Goal: Feedback & Contribution: Leave review/rating

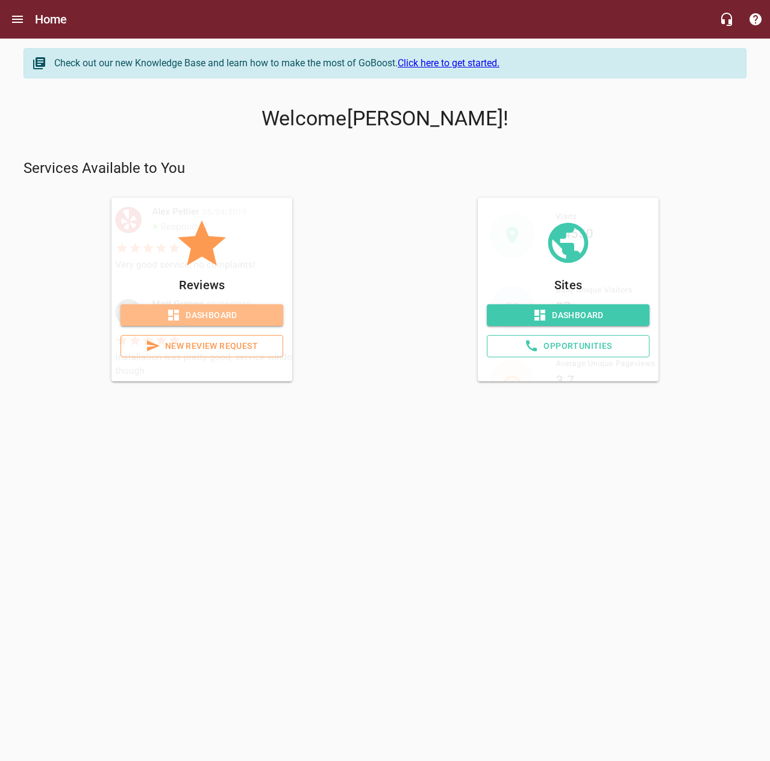
click at [241, 306] on link "Dashboard" at bounding box center [202, 315] width 163 height 22
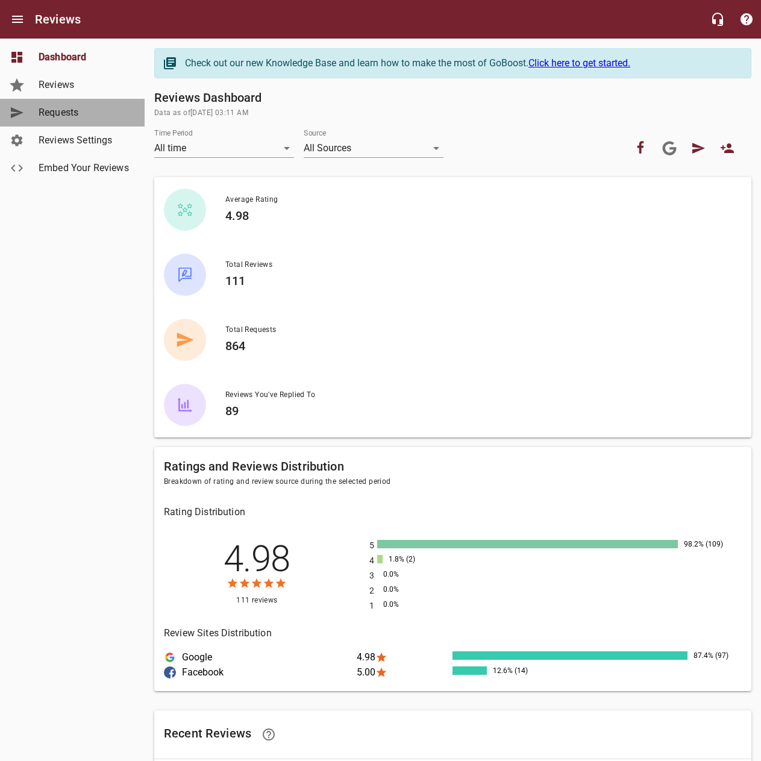
click at [92, 115] on span "Requests" at bounding box center [85, 112] width 92 height 14
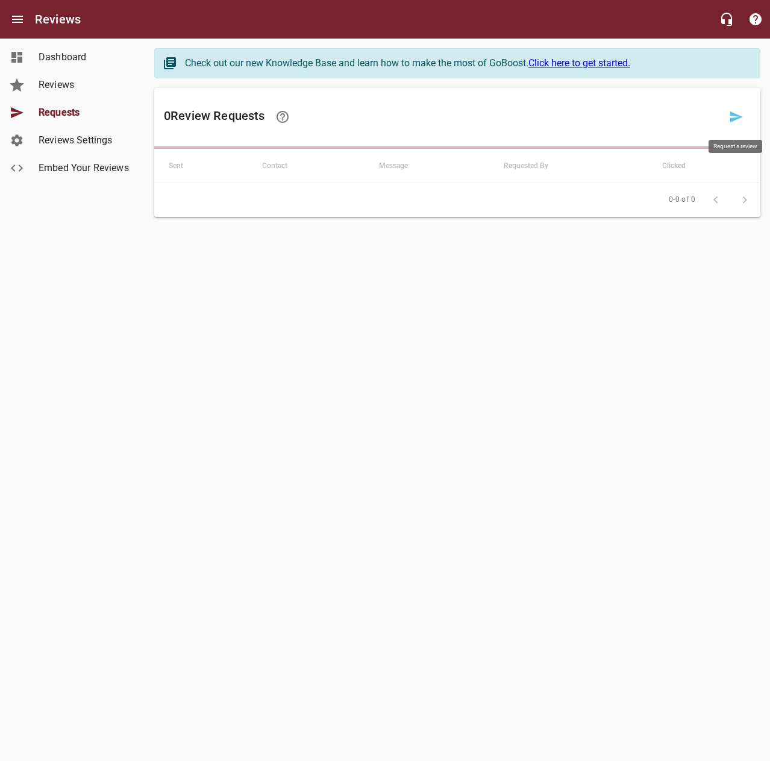
click at [733, 113] on icon at bounding box center [736, 117] width 13 height 11
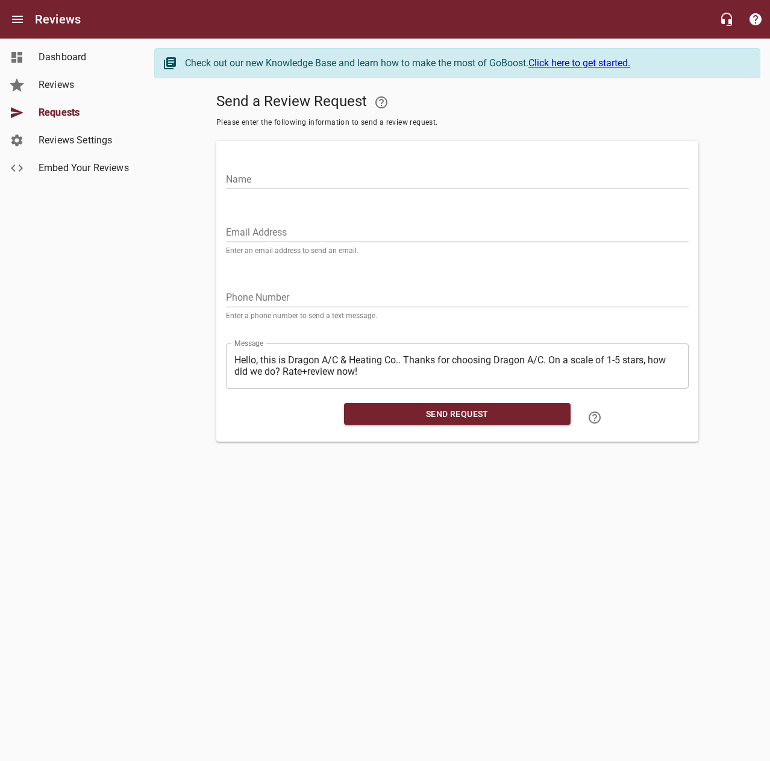
click at [91, 112] on span "Requests" at bounding box center [85, 112] width 92 height 14
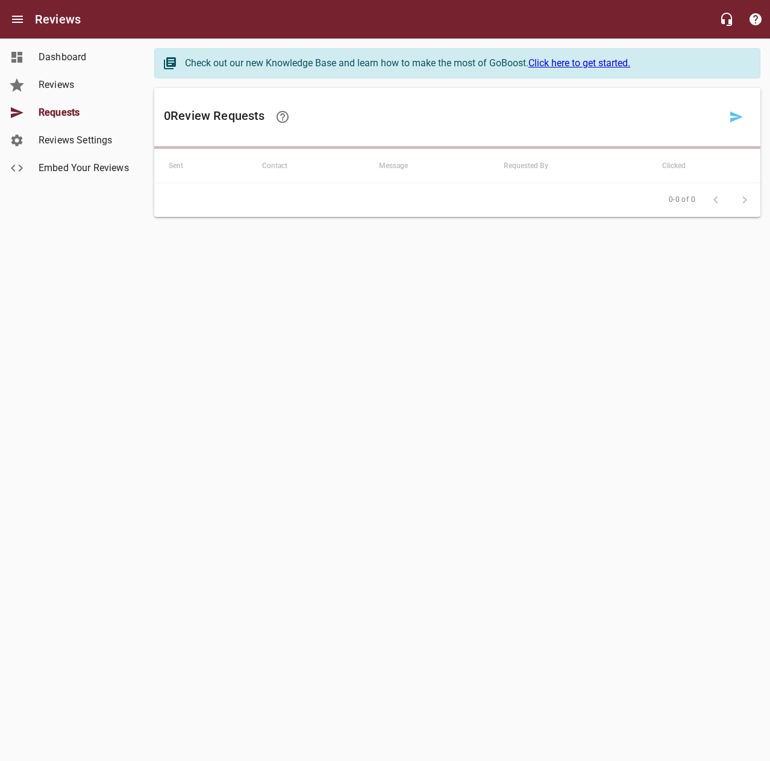
click at [85, 53] on span "Dashboard" at bounding box center [85, 57] width 92 height 14
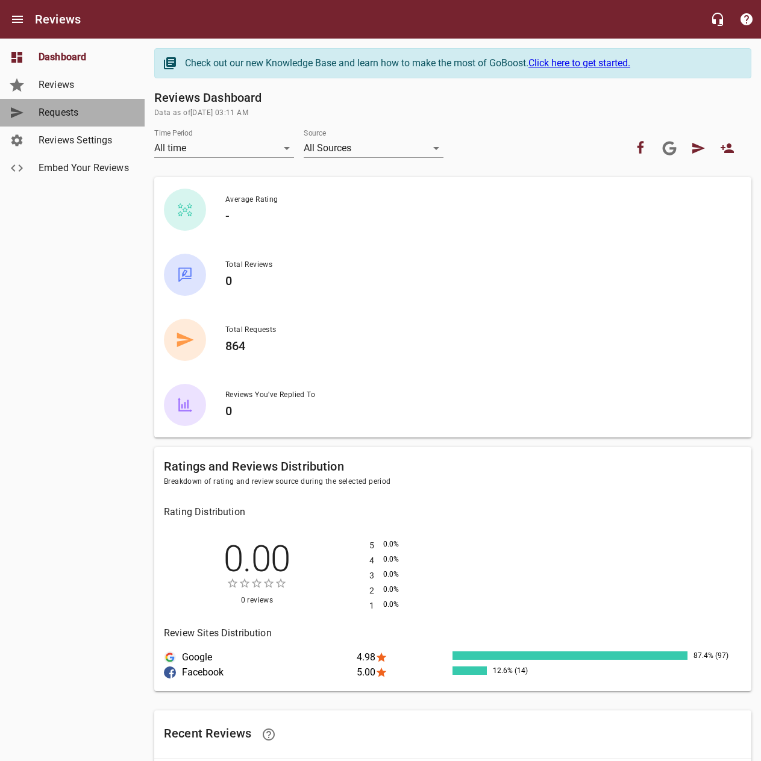
click at [85, 107] on span "Requests" at bounding box center [85, 112] width 92 height 14
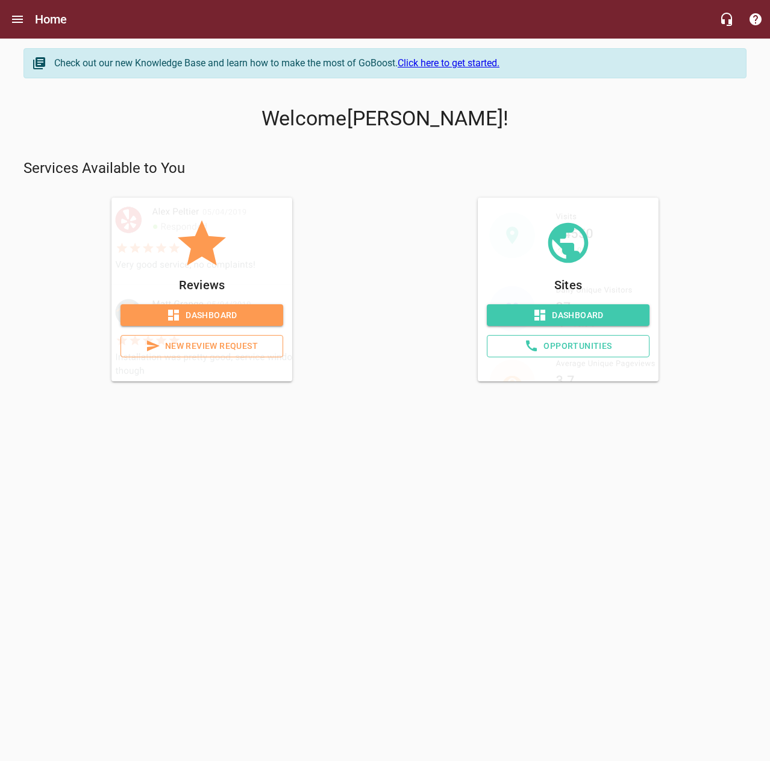
click at [234, 317] on span "Dashboard" at bounding box center [201, 315] width 143 height 15
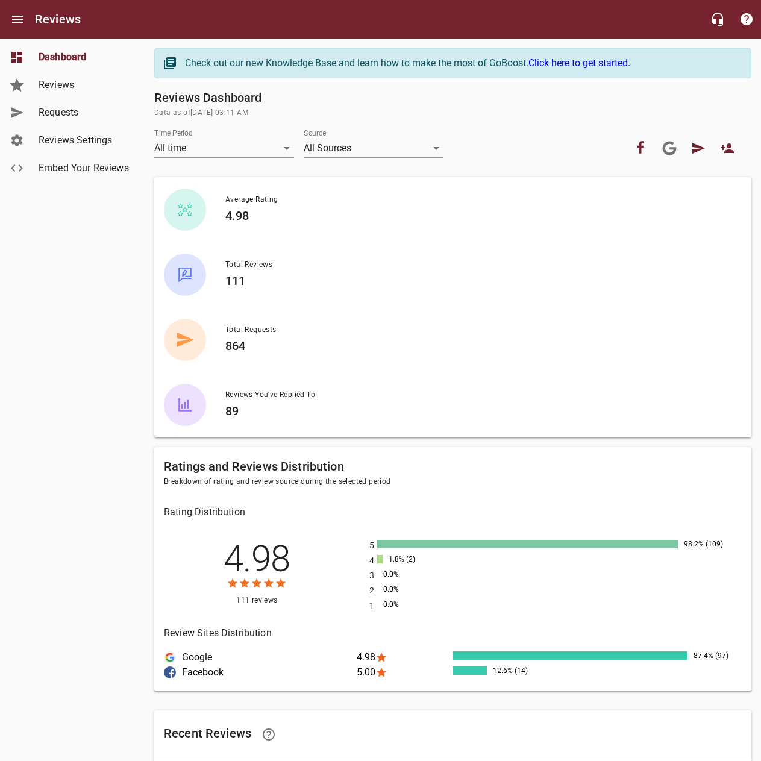
click at [72, 113] on span "Requests" at bounding box center [85, 112] width 92 height 14
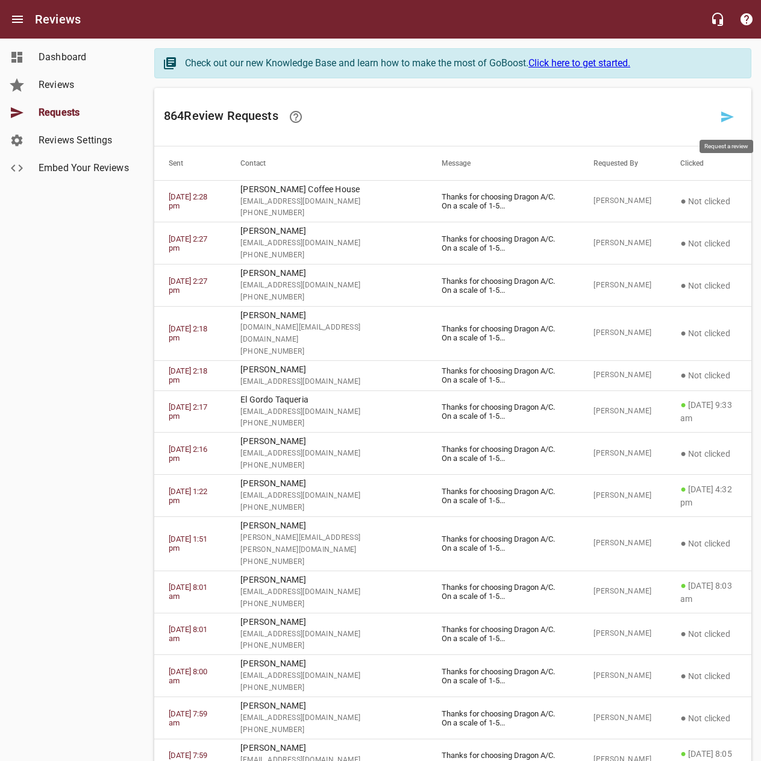
click at [724, 115] on icon at bounding box center [727, 117] width 13 height 11
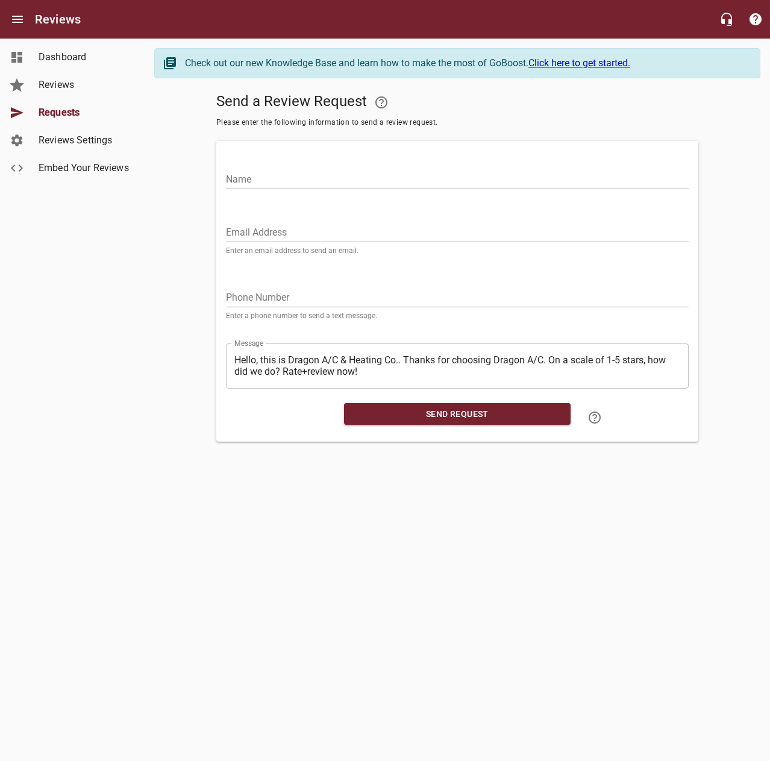
drag, startPoint x: 520, startPoint y: 165, endPoint x: 555, endPoint y: 86, distance: 86.9
click at [518, 165] on div "Name" at bounding box center [457, 174] width 463 height 29
drag, startPoint x: 535, startPoint y: 184, endPoint x: 611, endPoint y: 100, distance: 112.7
click at [537, 177] on input "Name" at bounding box center [457, 179] width 463 height 19
type input "[PERSON_NAME]"
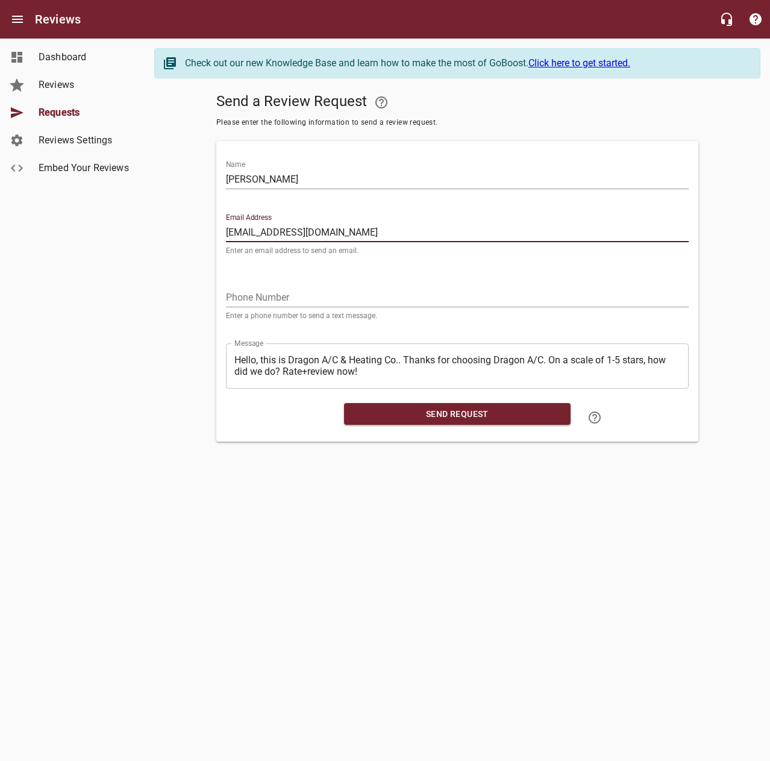
type input "[EMAIL_ADDRESS][DOMAIN_NAME]"
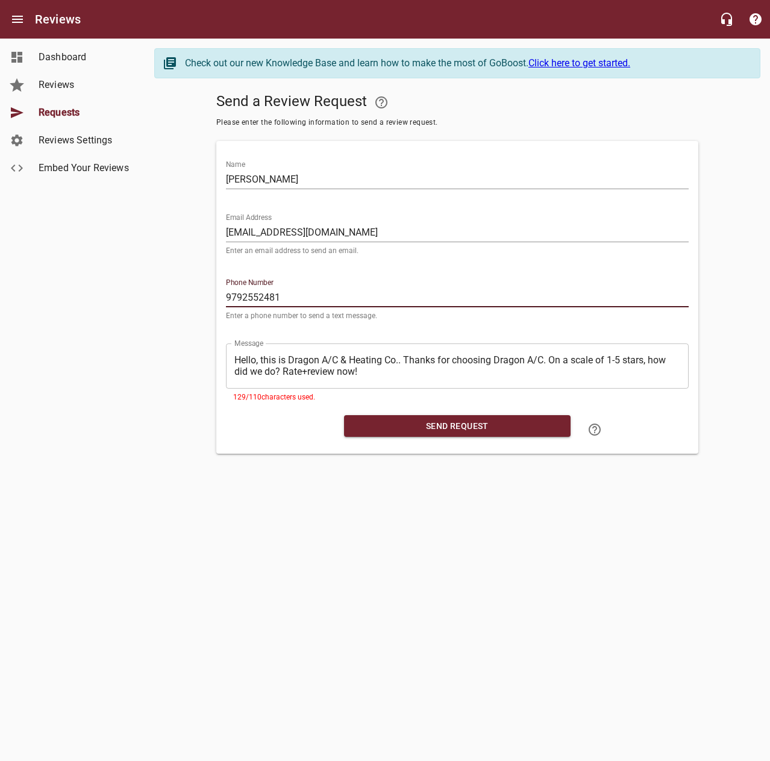
type input "9792552481"
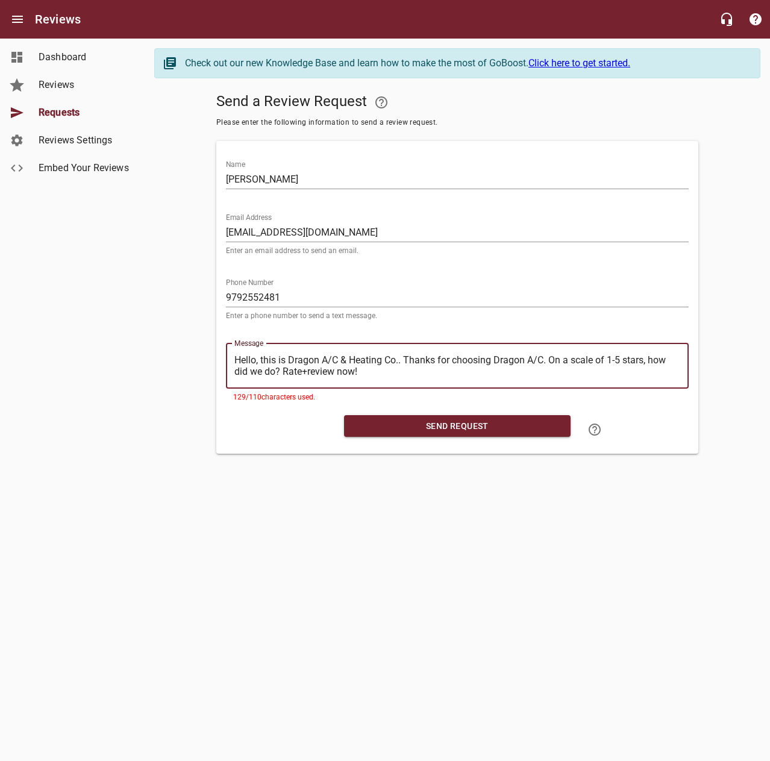
drag, startPoint x: 406, startPoint y: 359, endPoint x: 181, endPoint y: 339, distance: 225.7
click at [181, 339] on div "Send a Review Request Please enter the following information to send a review r…" at bounding box center [457, 271] width 606 height 366
type textarea "Thanks for choosing Dragon A/C. On a scale of 1-5 stars, how did we do? Rate+re…"
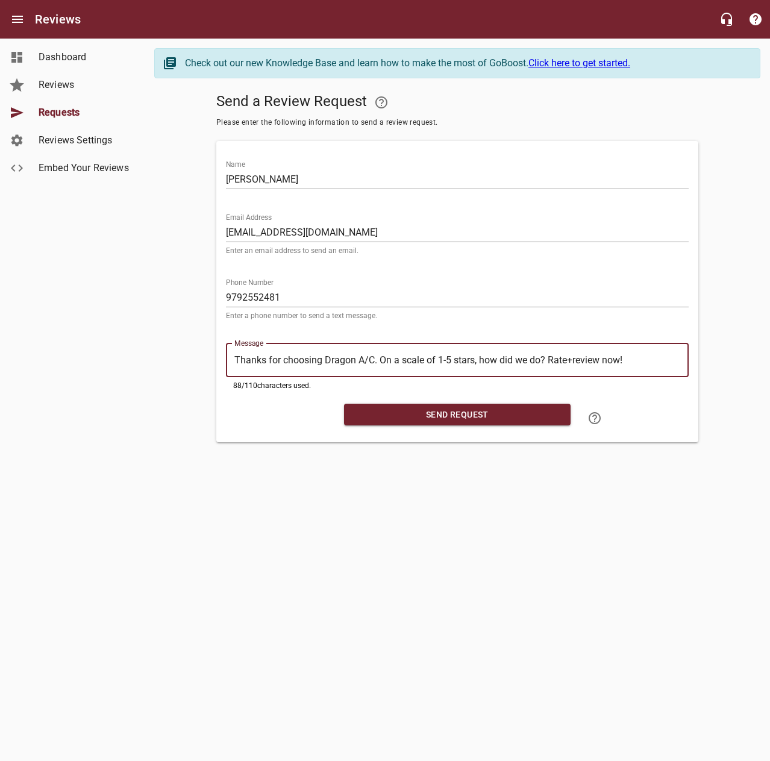
type textarea "Thanks for choosing Dragon A/C. On a scale of 1-5 stars, how did we do? Rate+re…"
click at [470, 417] on span "Send Request" at bounding box center [457, 414] width 207 height 15
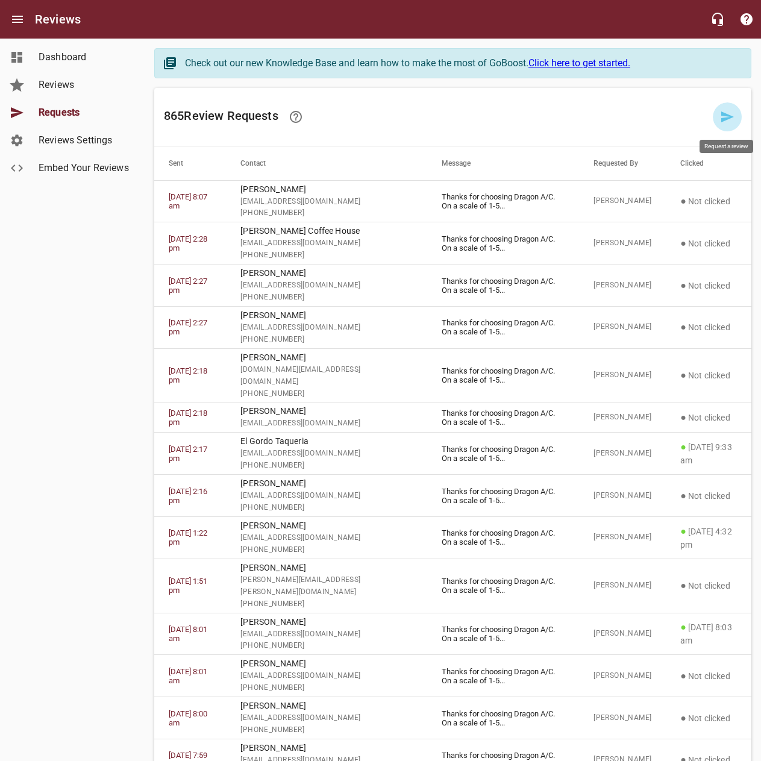
click at [727, 117] on icon at bounding box center [727, 117] width 14 height 14
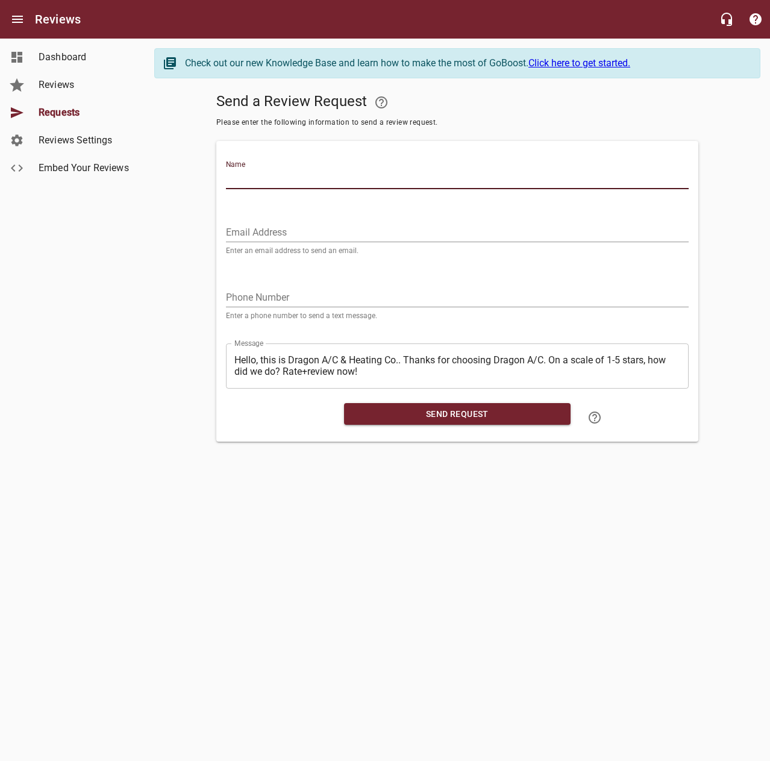
click at [580, 186] on input "Name" at bounding box center [457, 179] width 463 height 19
type input "[PERSON_NAME]"
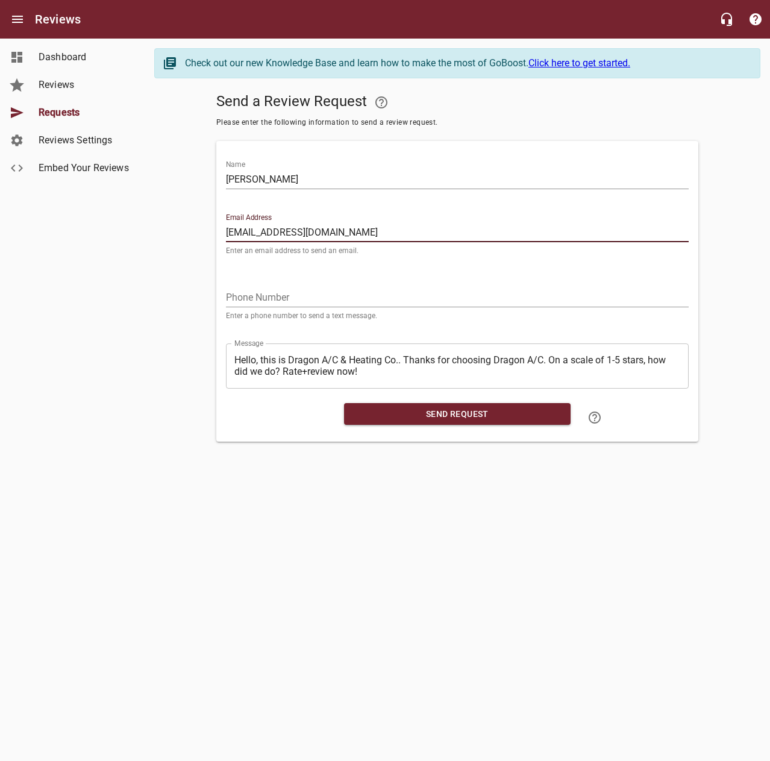
type input "[EMAIL_ADDRESS][DOMAIN_NAME]"
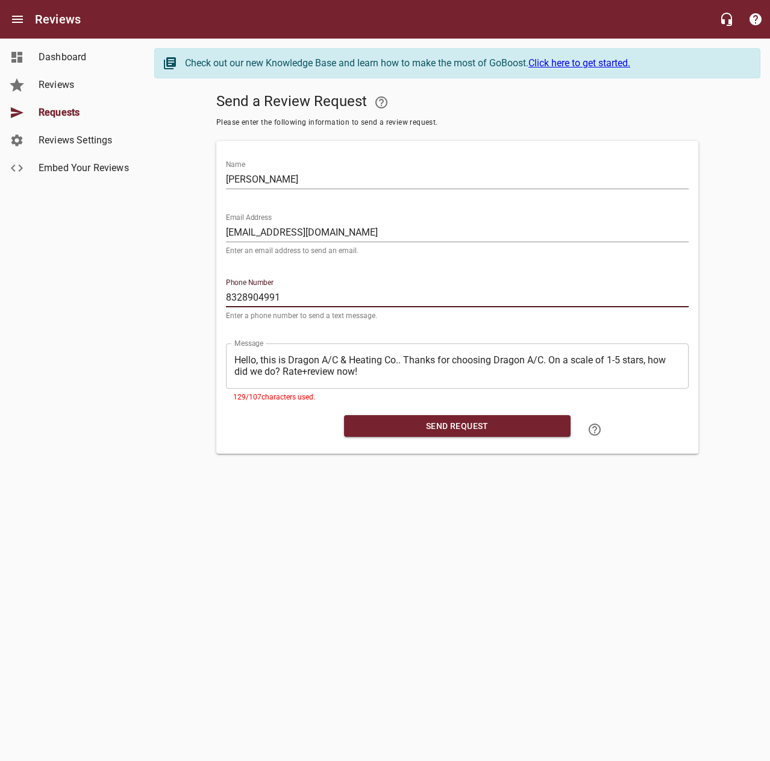
type input "8328904991"
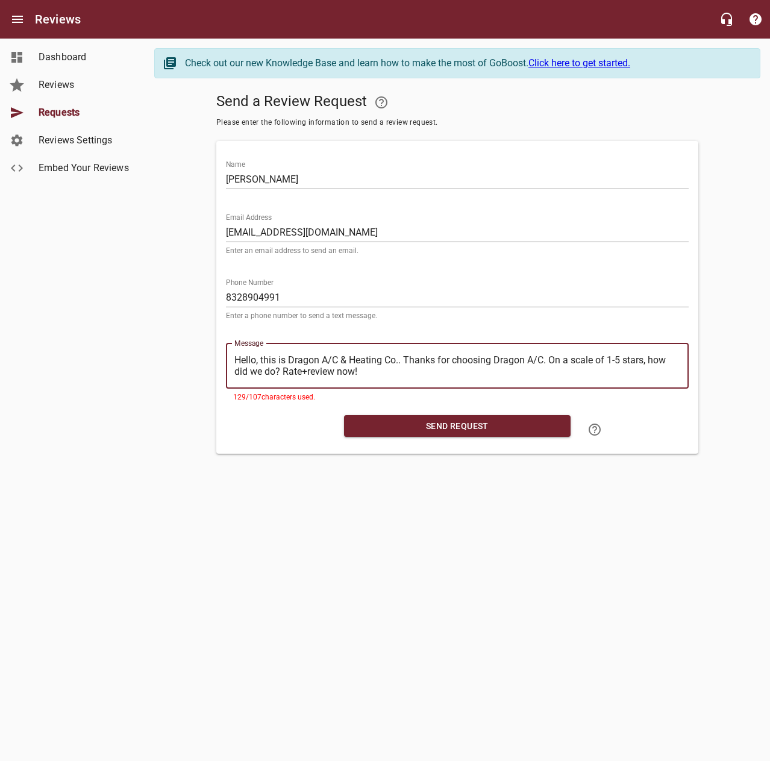
drag, startPoint x: 404, startPoint y: 358, endPoint x: 183, endPoint y: 351, distance: 221.3
click at [183, 351] on div "Send a Review Request Please enter the following information to send a review r…" at bounding box center [457, 271] width 606 height 366
type textarea "Thanks for choosing Dragon A/C. On a scale of 1-5 stars, how did we do? Rate+re…"
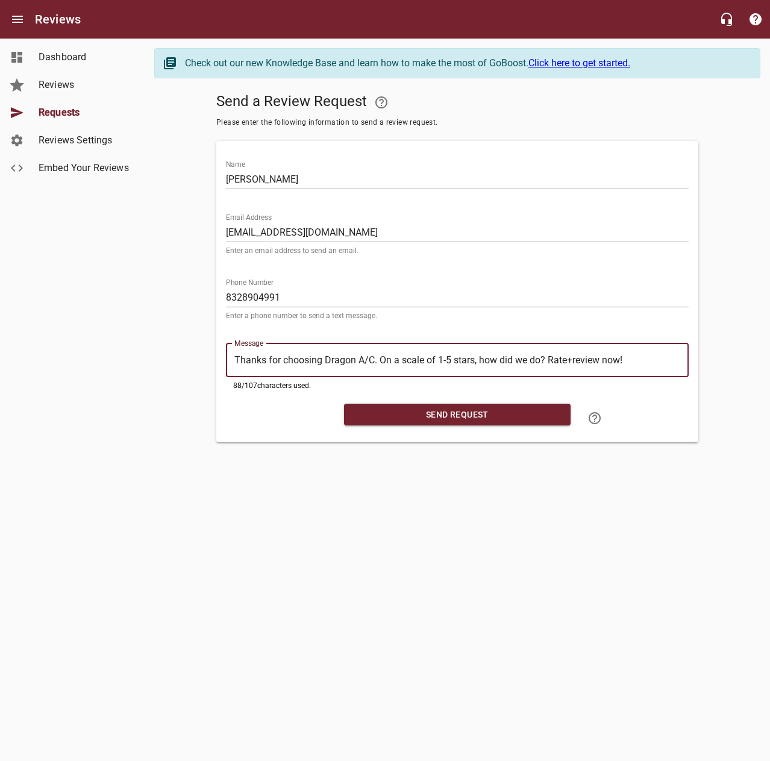
type textarea "Thanks for choosing Dragon A/C. On a scale of 1-5 stars, how did we do? Rate+re…"
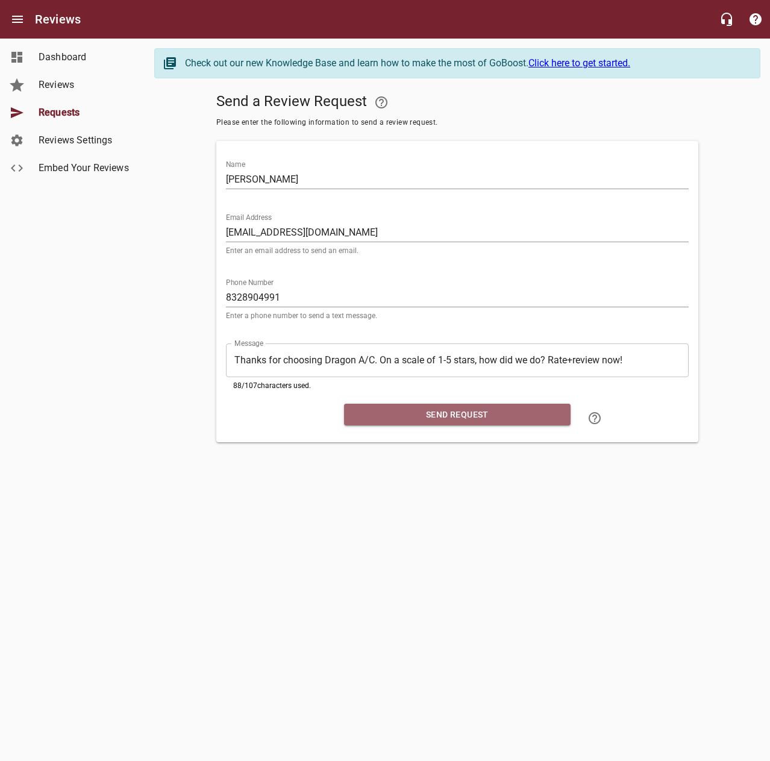
click at [385, 418] on span "Send Request" at bounding box center [457, 414] width 207 height 15
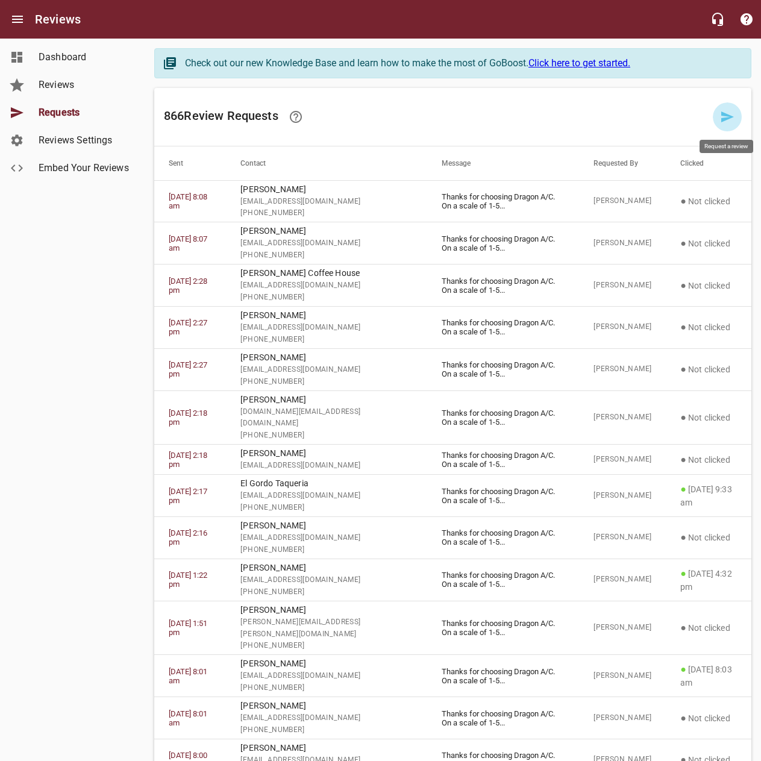
click at [724, 116] on icon at bounding box center [727, 117] width 14 height 14
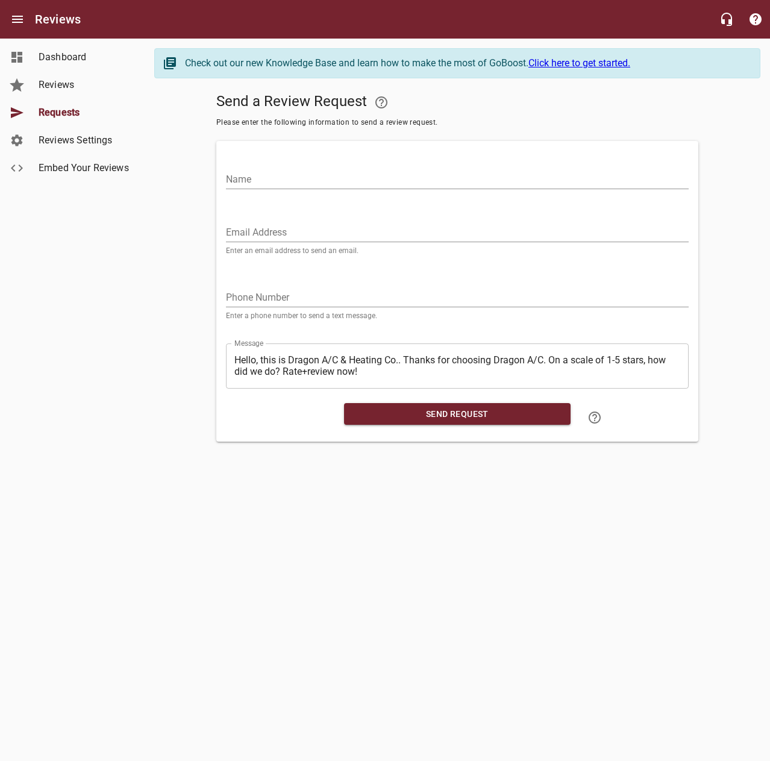
drag, startPoint x: 591, startPoint y: 182, endPoint x: 603, endPoint y: 143, distance: 41.0
click at [593, 175] on input "Name" at bounding box center [457, 179] width 463 height 19
type input "[PERSON_NAME]"
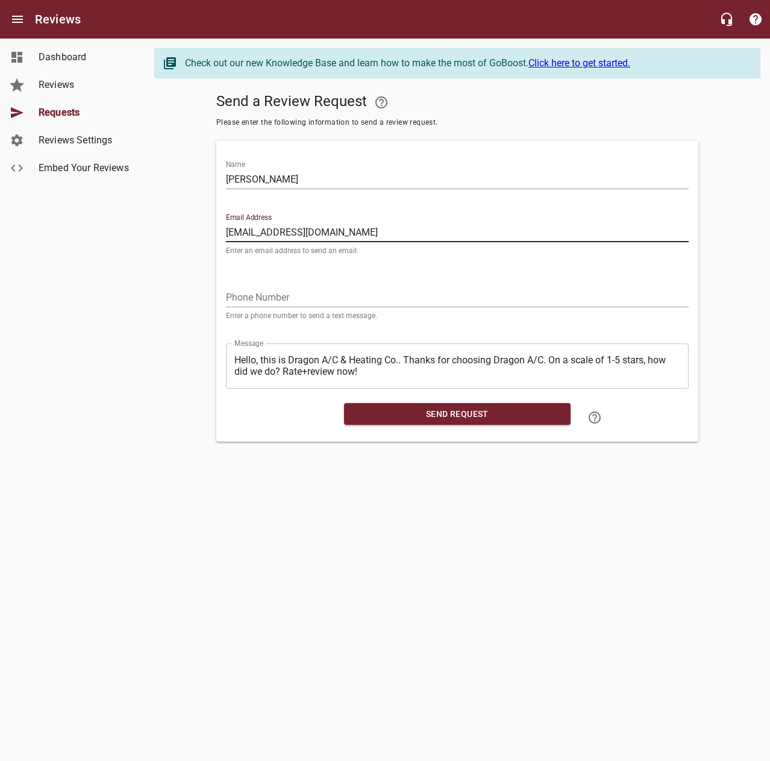
type input "[EMAIL_ADDRESS][DOMAIN_NAME]"
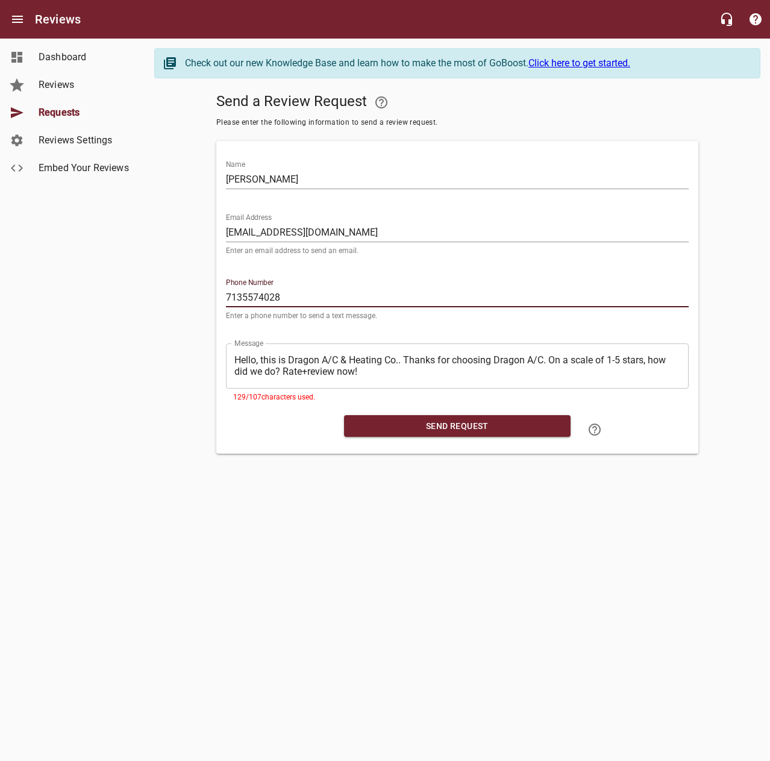
type input "7135574028"
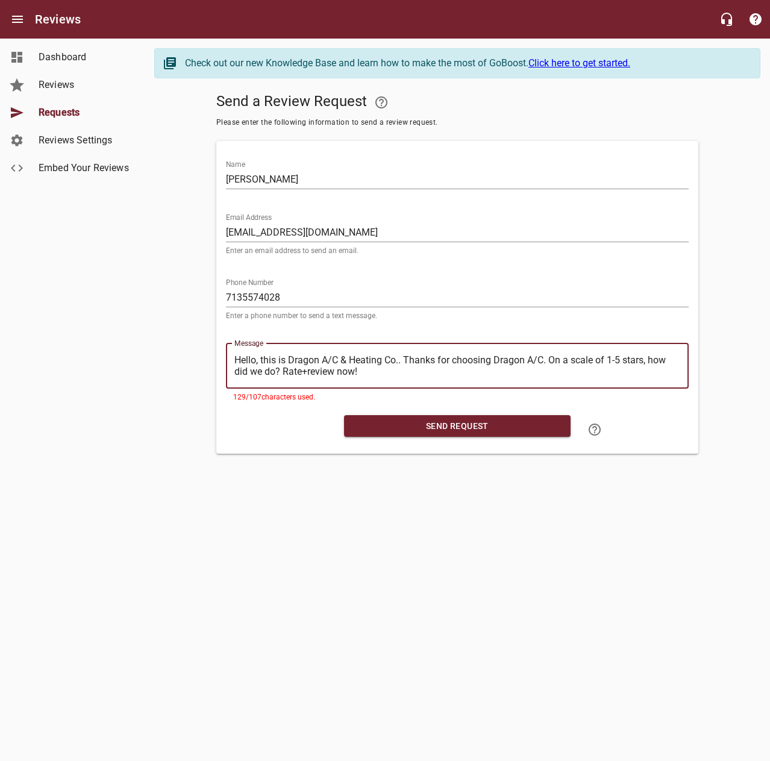
drag, startPoint x: 403, startPoint y: 359, endPoint x: 196, endPoint y: 356, distance: 207.4
click at [196, 356] on div "Send a Review Request Please enter the following information to send a review r…" at bounding box center [457, 271] width 606 height 366
type textarea "Thanks for choosing Dragon A/C. On a scale of 1-5 stars, how did we do? Rate+re…"
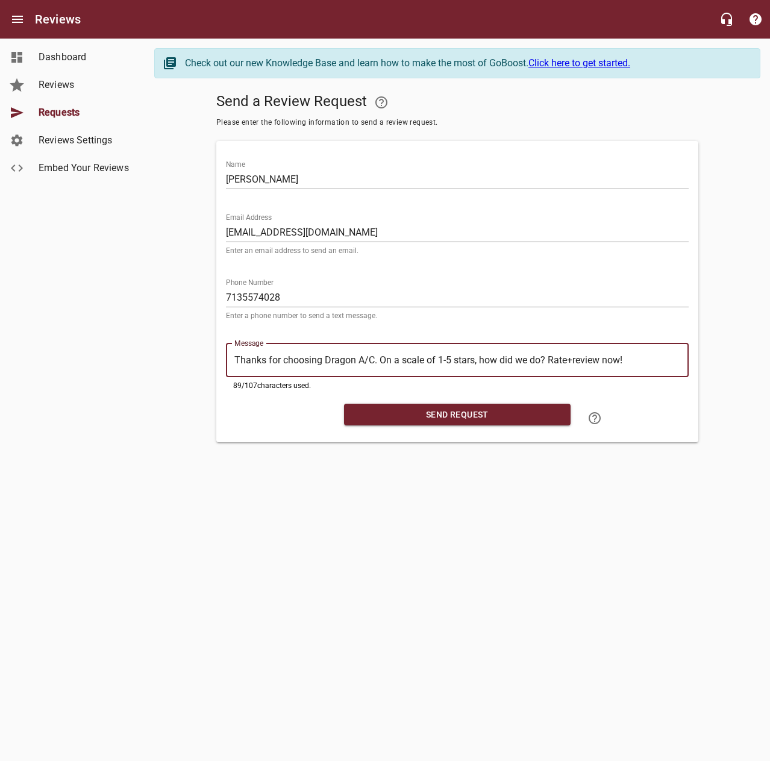
type textarea "Thanks for choosing Dragon A/C. On a scale of 1-5 stars, how did we do? Rate+re…"
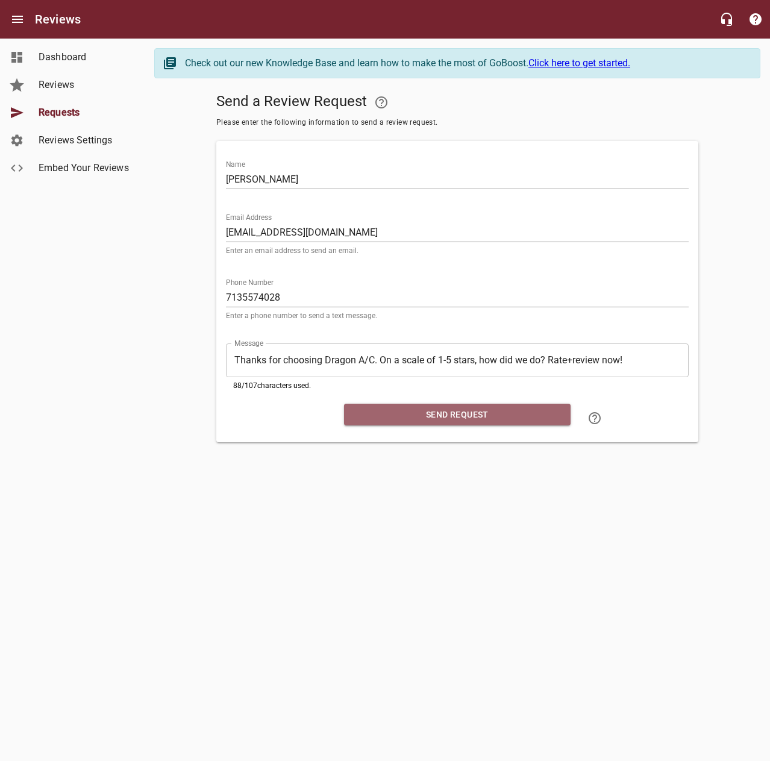
click at [389, 409] on span "Send Request" at bounding box center [457, 414] width 207 height 15
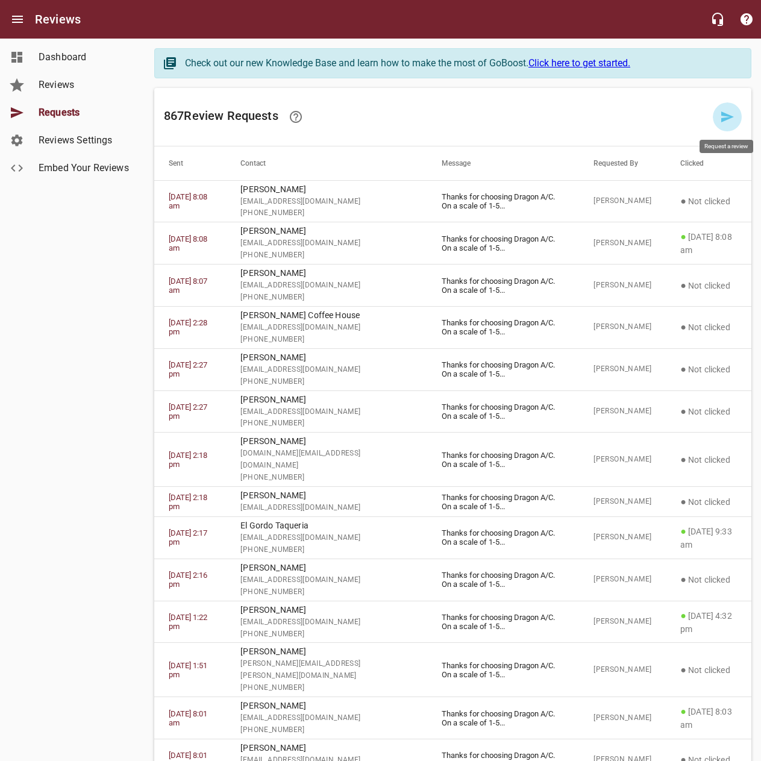
click at [734, 109] on link at bounding box center [727, 116] width 29 height 29
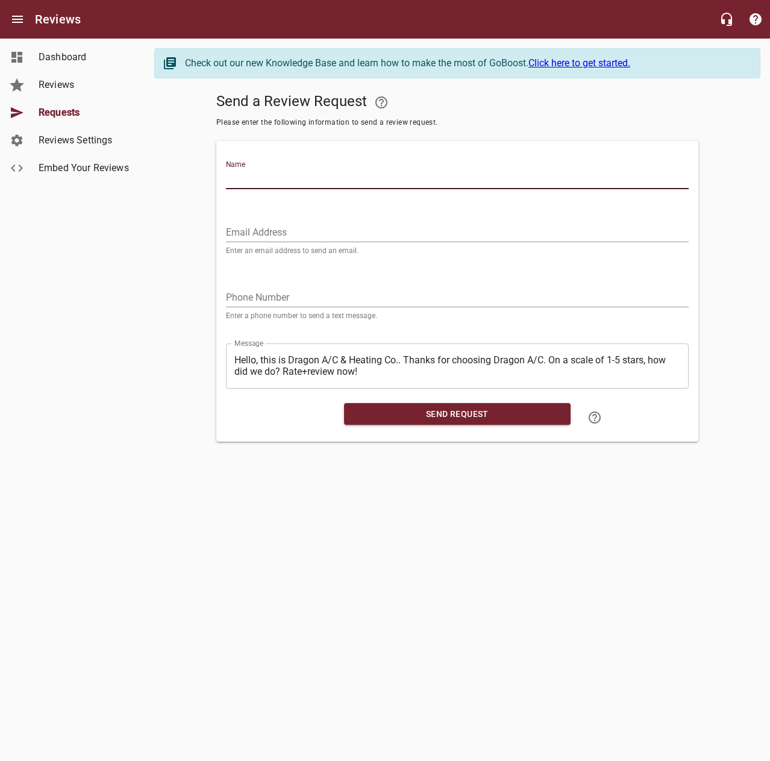
drag, startPoint x: 636, startPoint y: 177, endPoint x: 672, endPoint y: 118, distance: 68.4
click at [636, 175] on input "Name" at bounding box center [457, 179] width 463 height 19
